Goal: Information Seeking & Learning: Stay updated

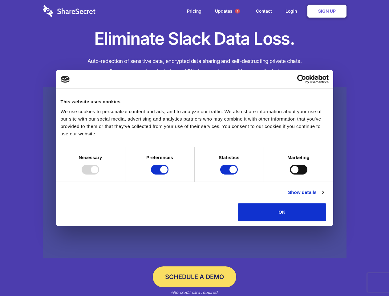
click at [99, 174] on div at bounding box center [91, 170] width 18 height 10
click at [169, 174] on input "Preferences" at bounding box center [160, 170] width 18 height 10
checkbox input "false"
click at [230, 174] on input "Statistics" at bounding box center [229, 170] width 18 height 10
checkbox input "false"
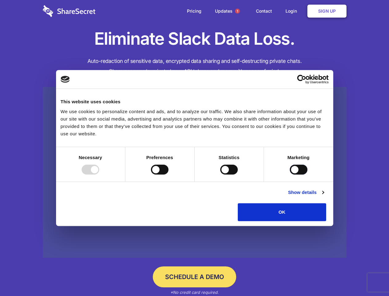
click at [290, 174] on input "Marketing" at bounding box center [299, 170] width 18 height 10
checkbox input "true"
click at [324, 196] on link "Show details" at bounding box center [306, 192] width 36 height 7
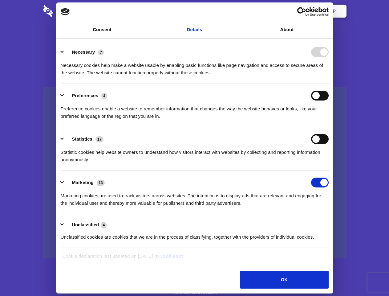
click at [329, 84] on li "Necessary 7 Necessary cookies help make a website usable by enabling basic func…" at bounding box center [195, 61] width 268 height 43
click at [237, 11] on span "1" at bounding box center [237, 11] width 5 height 5
